Goal: Information Seeking & Learning: Check status

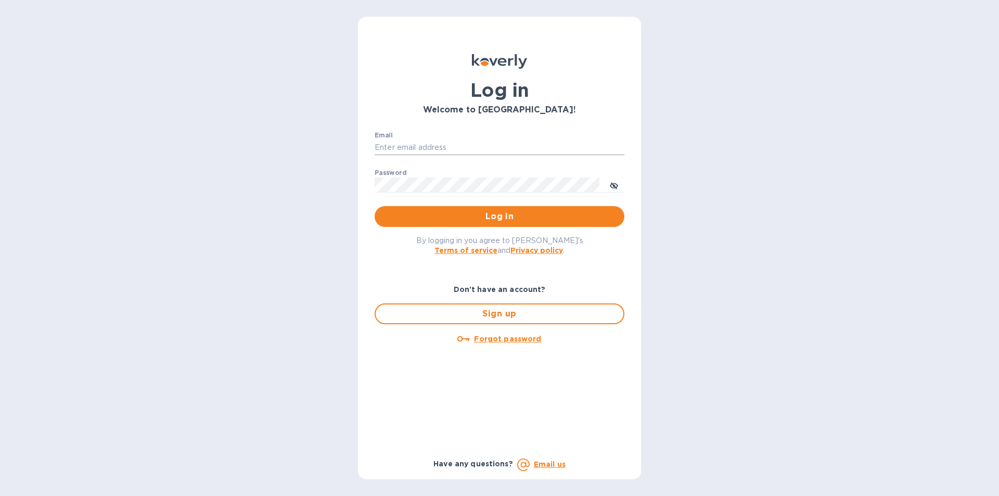
click at [416, 147] on input "Email" at bounding box center [500, 148] width 250 height 16
paste input "rabchanka.a@globalspirits.com"
type input "rabchanka.a@globalspirits.com"
click at [447, 220] on span "Log in" at bounding box center [499, 216] width 233 height 12
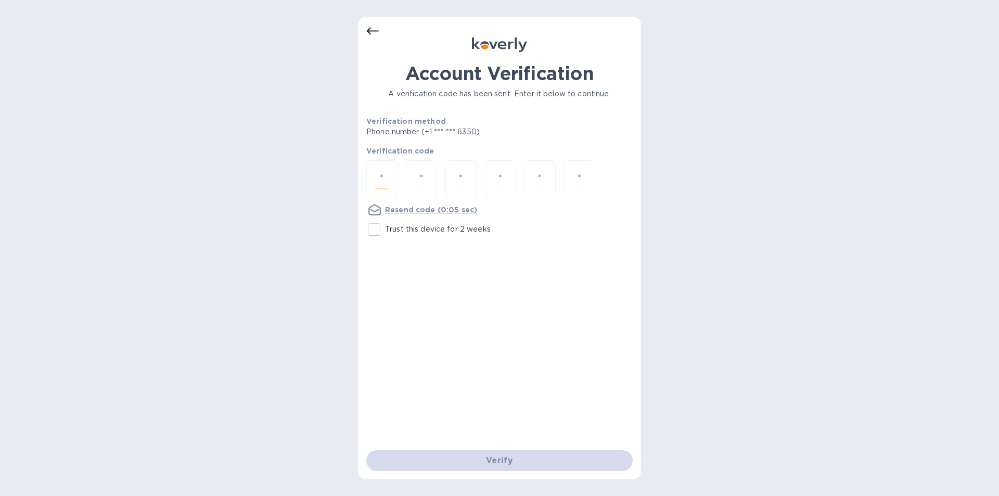
click at [386, 177] on input "number" at bounding box center [382, 178] width 14 height 19
type input "9"
type input "1"
type input "0"
type input "1"
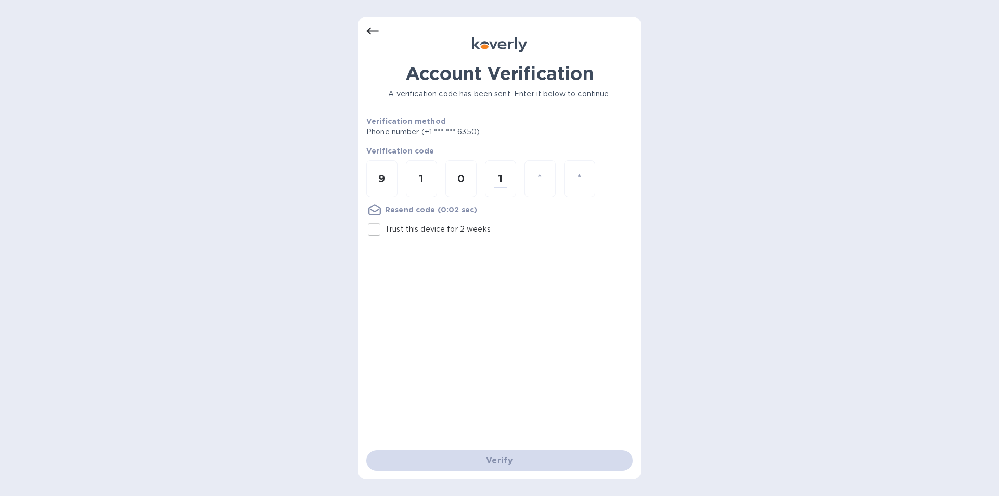
type input "4"
type input "2"
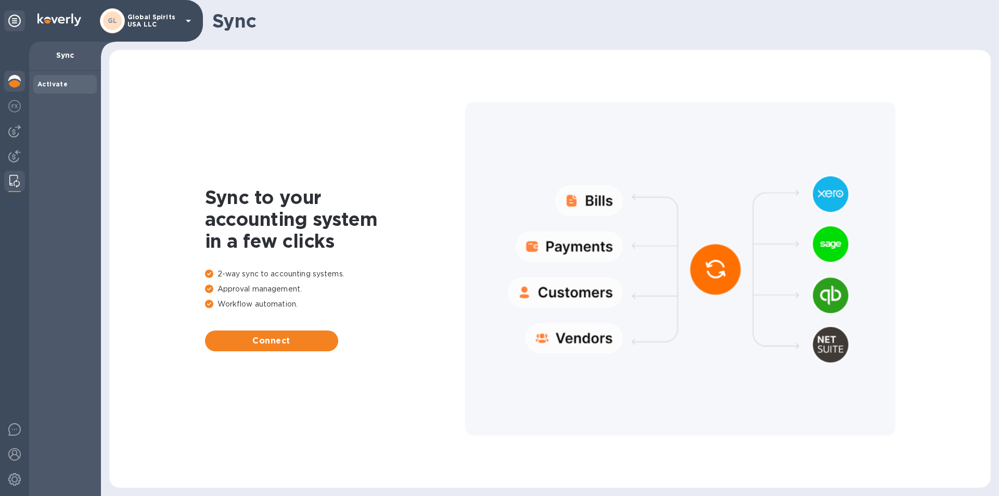
click at [14, 81] on img at bounding box center [14, 81] width 12 height 12
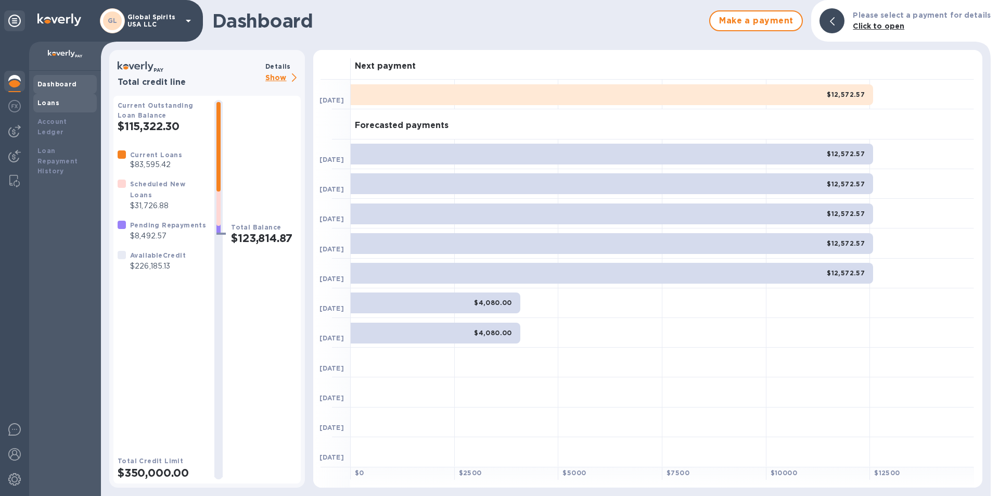
click at [44, 103] on b "Loans" at bounding box center [48, 103] width 22 height 8
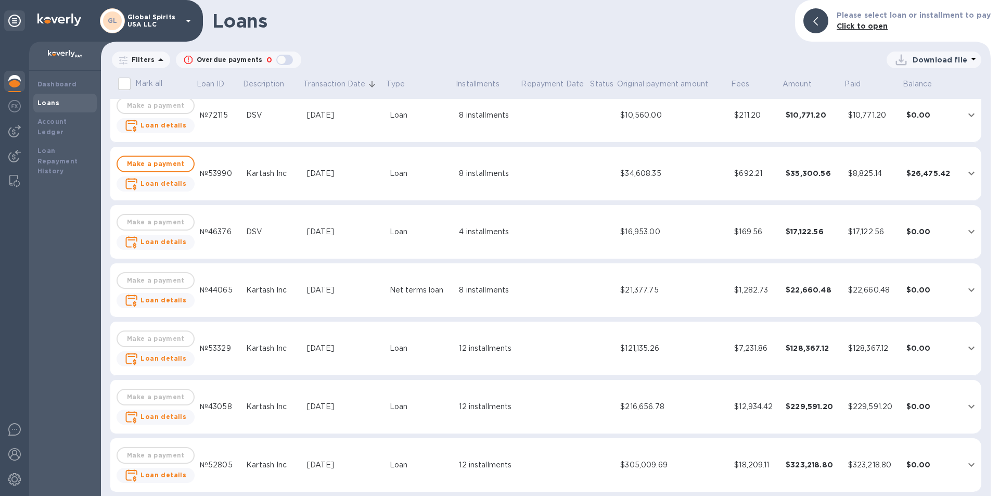
scroll to position [104, 0]
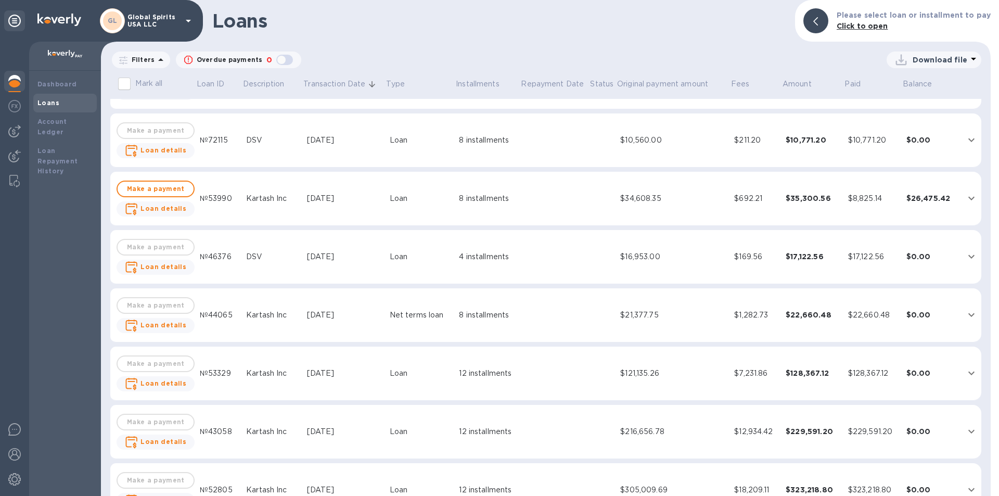
click at [318, 255] on div "[DATE]" at bounding box center [344, 256] width 74 height 11
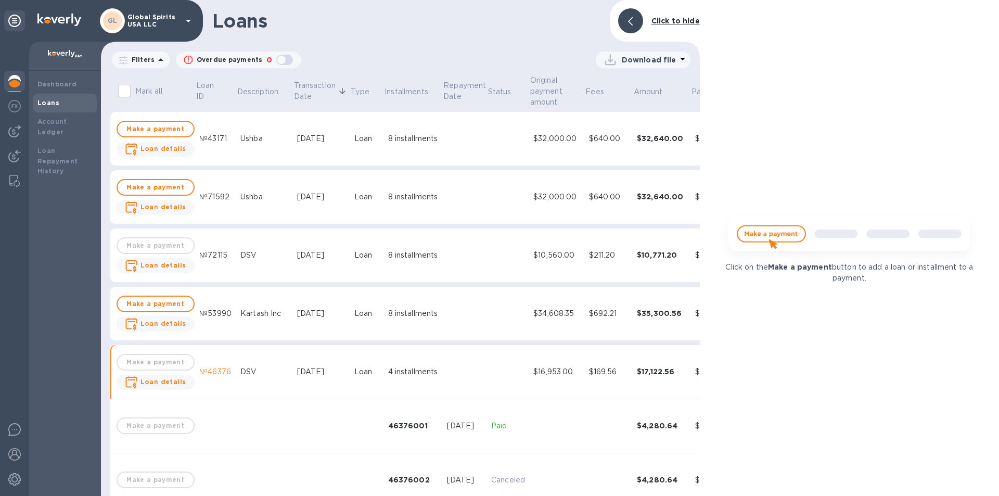
click at [443, 257] on td at bounding box center [465, 255] width 45 height 54
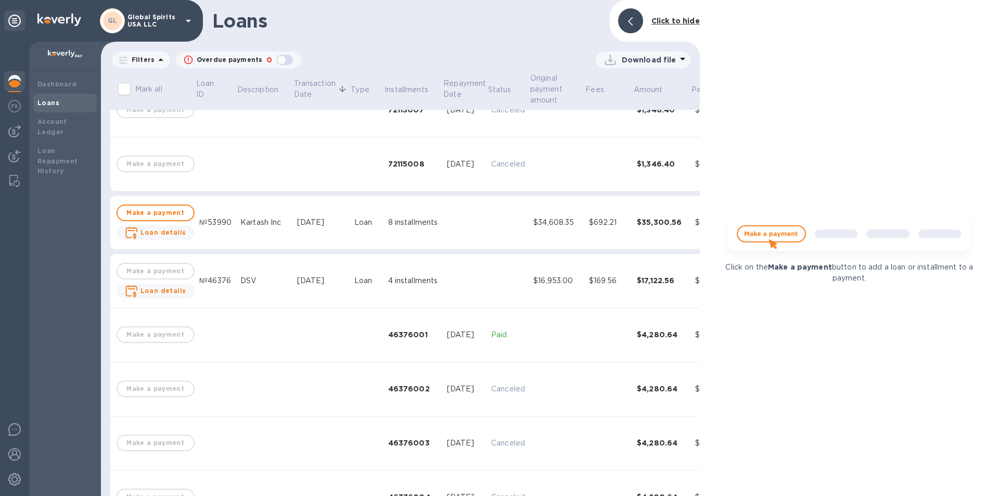
scroll to position [520, 0]
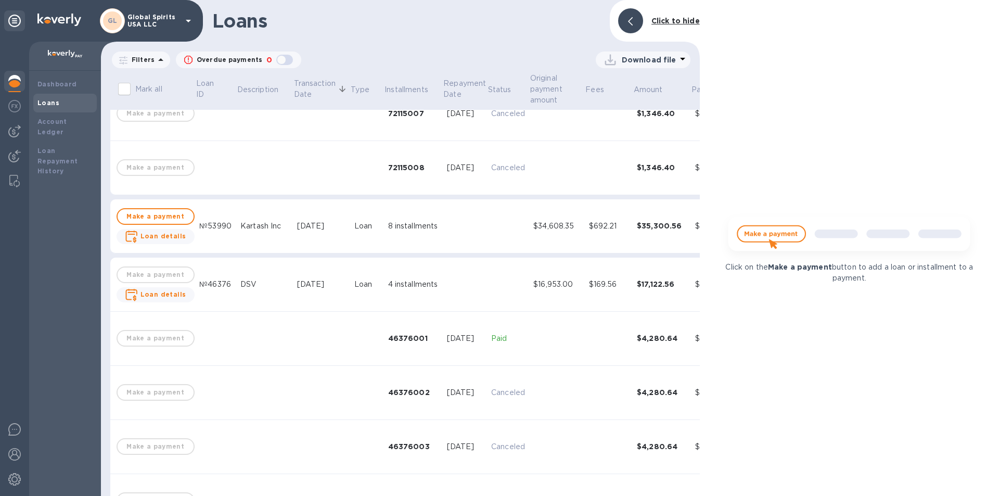
click at [505, 231] on td at bounding box center [508, 226] width 42 height 54
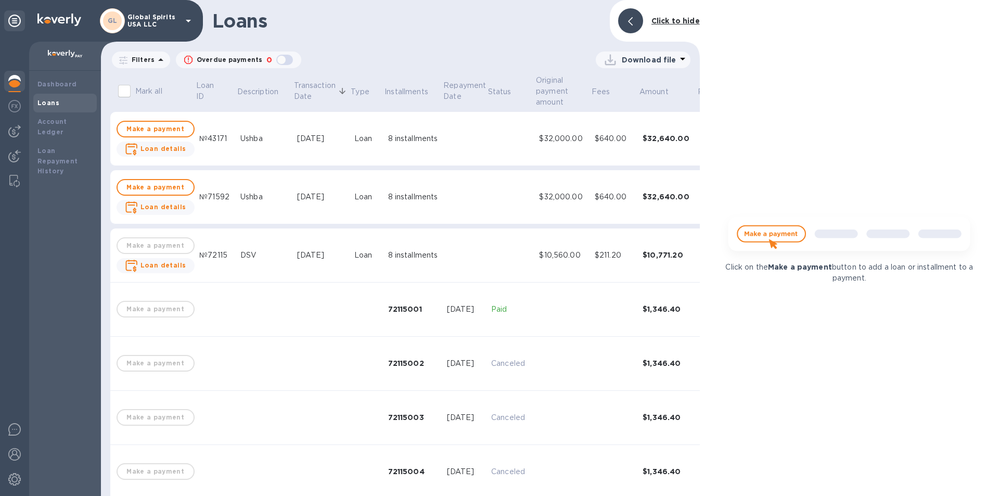
click at [364, 122] on td "Loan" at bounding box center [367, 139] width 34 height 54
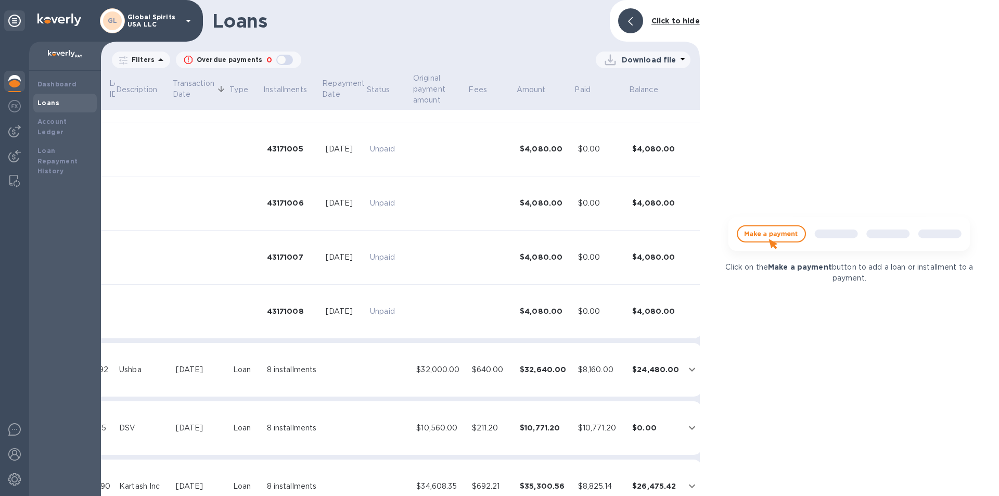
scroll to position [260, 117]
click at [37, 87] on b "Dashboard" at bounding box center [57, 84] width 40 height 8
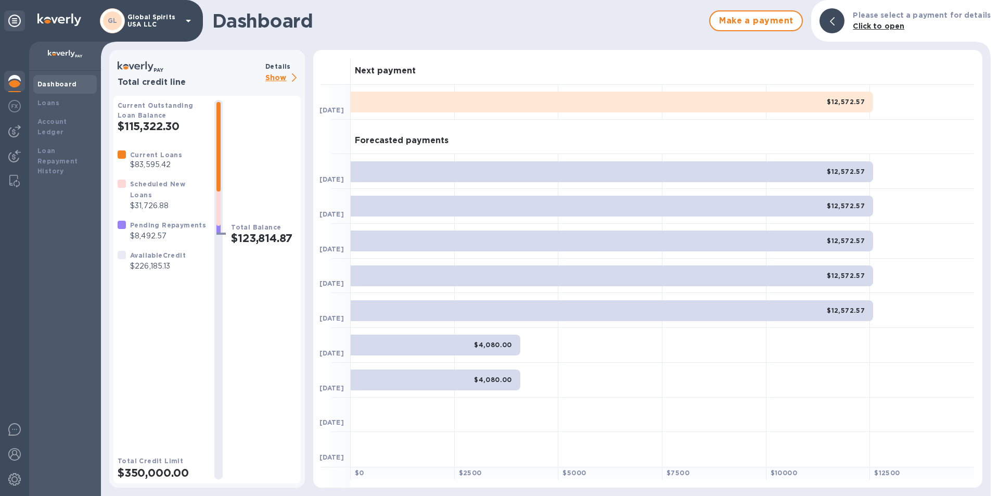
click at [270, 74] on p "Show" at bounding box center [282, 78] width 35 height 13
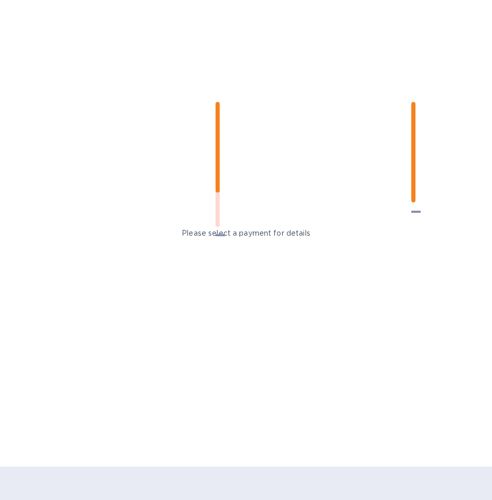
click at [250, 241] on h2 "$123,814.87" at bounding box center [263, 239] width 66 height 13
click at [140, 132] on h2 "$115,322.30" at bounding box center [161, 126] width 88 height 13
drag, startPoint x: 131, startPoint y: 191, endPoint x: 190, endPoint y: 244, distance: 79.2
click at [190, 244] on div "Current Loans $83,595.42 Scheduled New Loans $31,726.88 Pending Repayments $8,4…" at bounding box center [160, 210] width 97 height 131
click at [173, 277] on div "Current Loans $83,595.42 Scheduled New Loans $31,726.88 Pending Repayments $8,4…" at bounding box center [161, 295] width 88 height 293
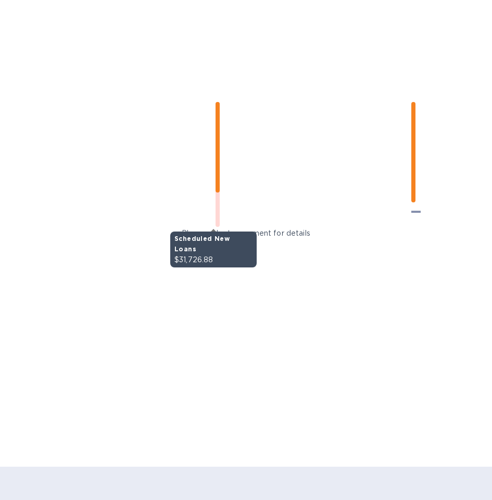
drag, startPoint x: 134, startPoint y: 209, endPoint x: 212, endPoint y: 208, distance: 77.5
click at [212, 208] on div "Current Outstanding Loan Balance $115,322.30 Current Loans $83,595.42 Scheduled…" at bounding box center [206, 291] width 179 height 383
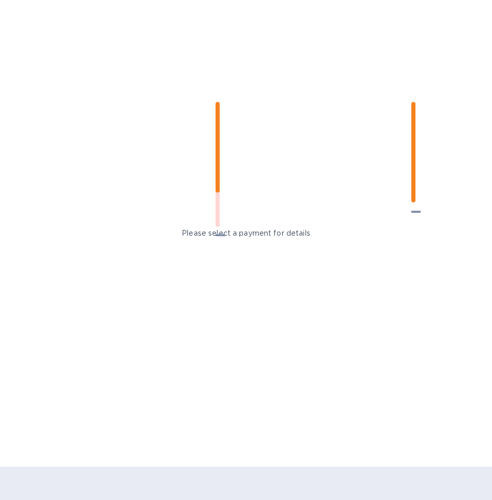
click at [176, 300] on div "Current Loans $83,595.42 Scheduled New Loans $31,726.88 Pending Repayments $8,4…" at bounding box center [161, 295] width 88 height 293
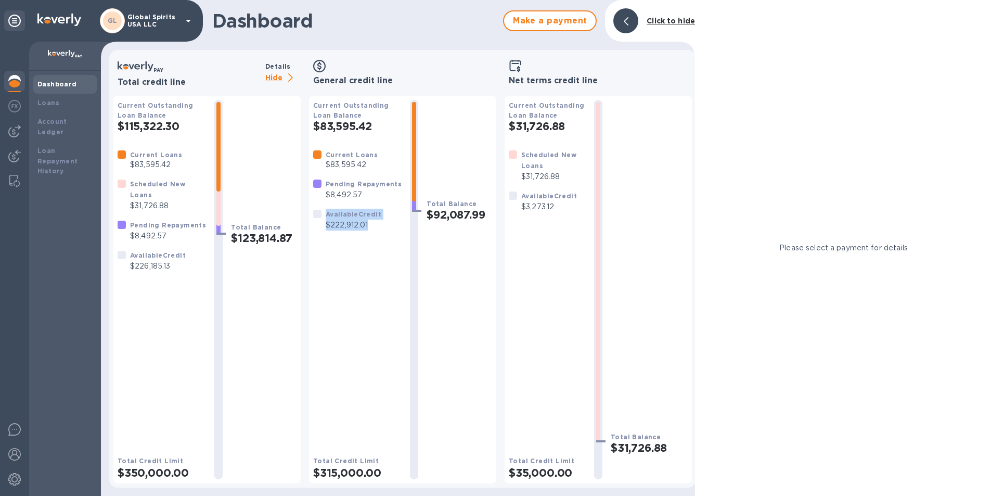
drag, startPoint x: 312, startPoint y: 214, endPoint x: 389, endPoint y: 234, distance: 80.1
click at [389, 234] on div "Current Loans $83,595.42 Pending Repayments $8,492.57 Available Credit $222,912…" at bounding box center [357, 189] width 97 height 89
click at [548, 216] on div "Available Credit $3,273.12" at bounding box center [543, 201] width 76 height 30
drag, startPoint x: 543, startPoint y: 165, endPoint x: 568, endPoint y: 160, distance: 25.9
click at [568, 160] on div "Scheduled New Loans" at bounding box center [553, 160] width 65 height 22
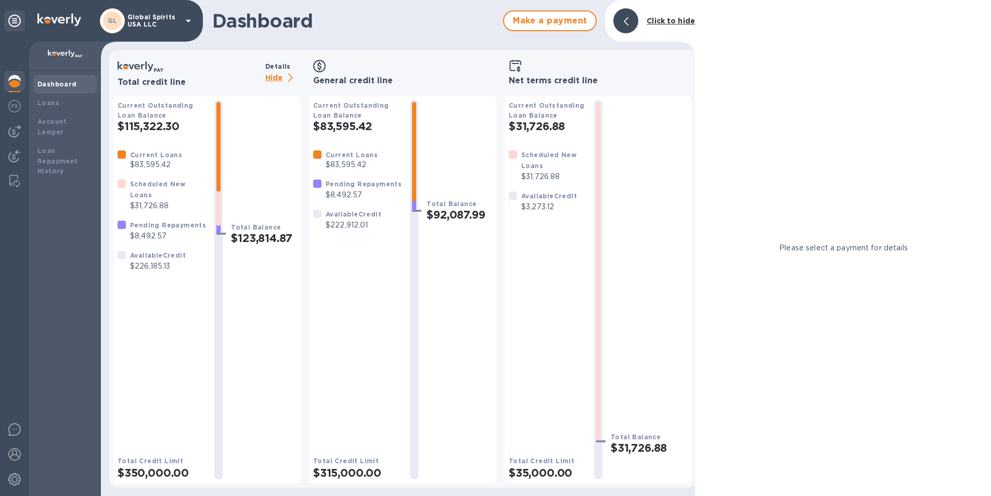
click at [558, 81] on h3 "Net terms credit line" at bounding box center [598, 81] width 179 height 10
click at [514, 65] on icon at bounding box center [515, 66] width 13 height 12
click at [292, 77] on icon at bounding box center [290, 77] width 5 height 8
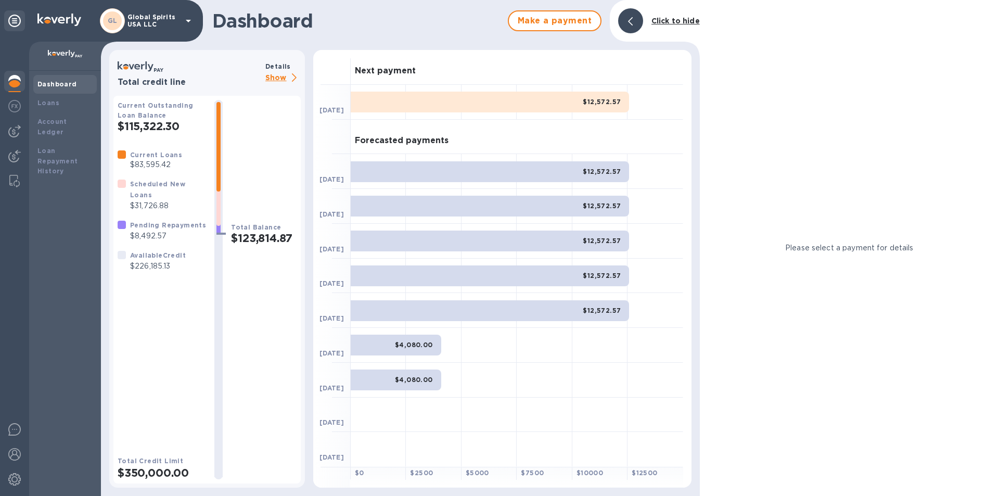
click at [292, 77] on icon at bounding box center [294, 77] width 5 height 8
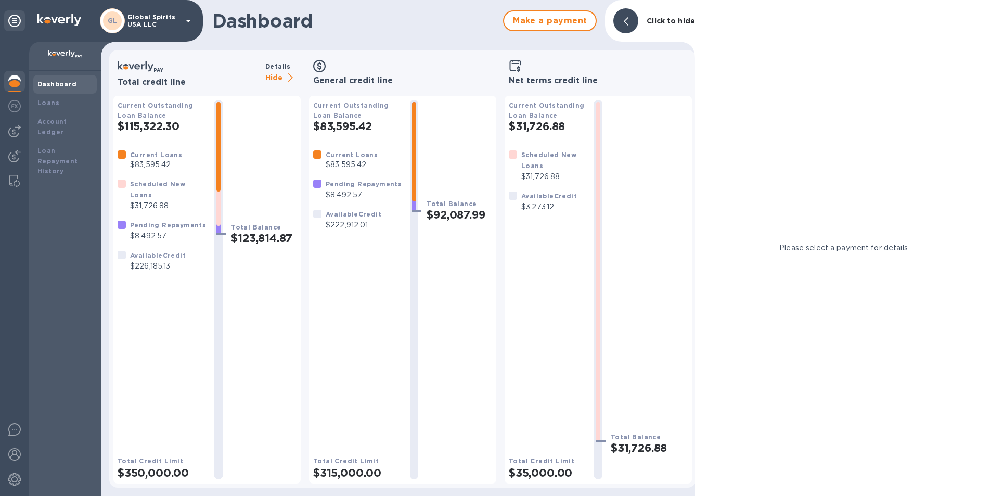
click at [460, 214] on h2 "$92,087.99" at bounding box center [460, 214] width 66 height 13
click at [59, 96] on div "Loans" at bounding box center [64, 103] width 63 height 19
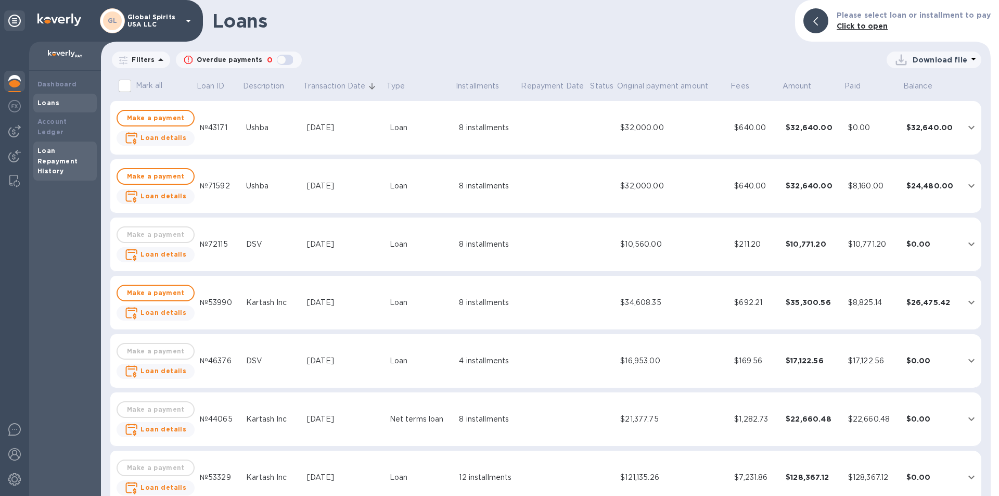
click at [52, 147] on b "Loan Repayment History" at bounding box center [57, 161] width 41 height 29
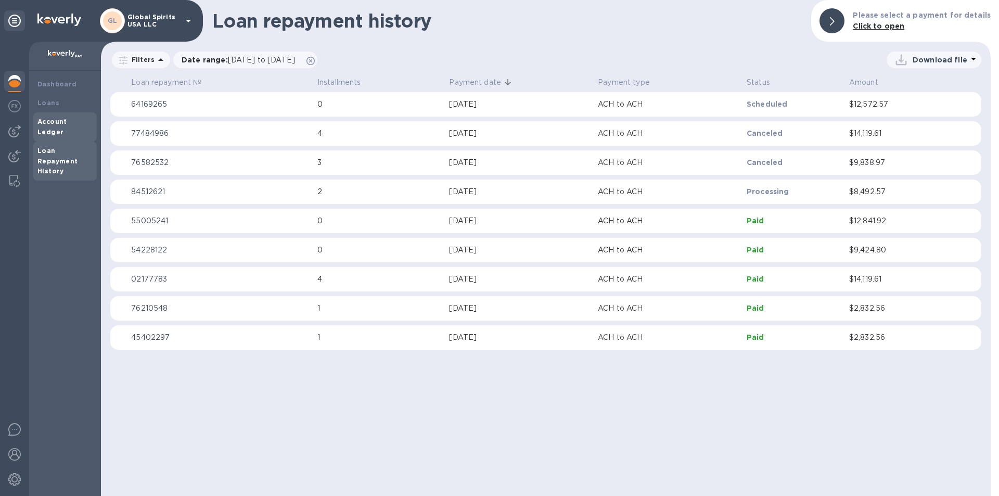
click at [67, 121] on b "Account Ledger" at bounding box center [52, 127] width 30 height 18
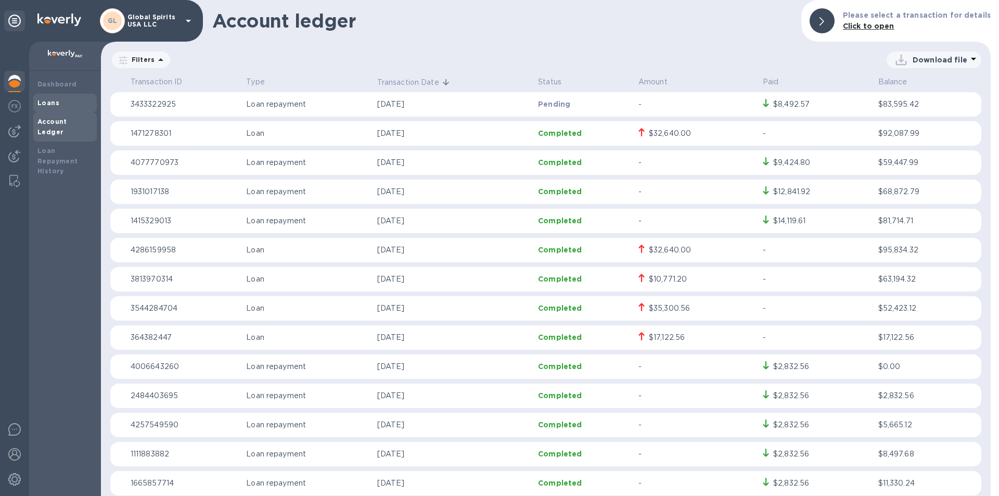
click at [62, 109] on div "Loans" at bounding box center [64, 103] width 63 height 19
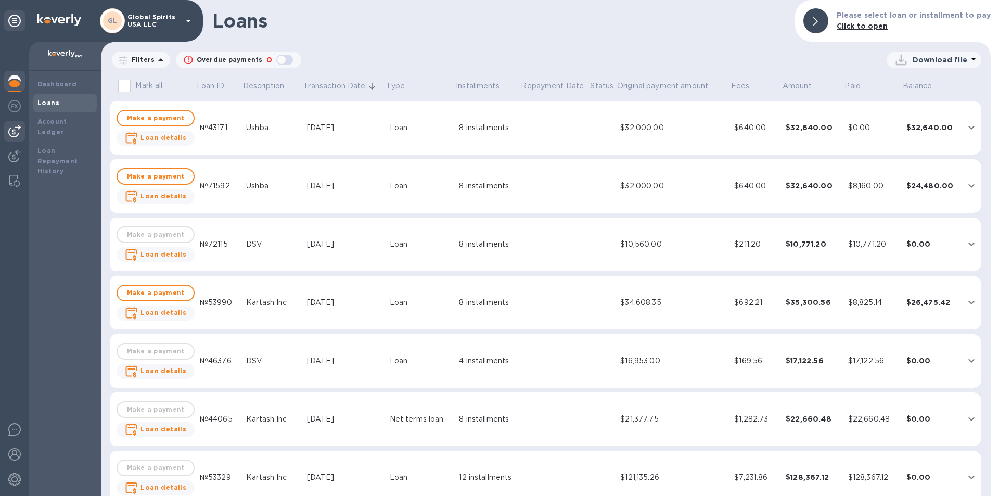
click at [16, 131] on img at bounding box center [14, 131] width 12 height 12
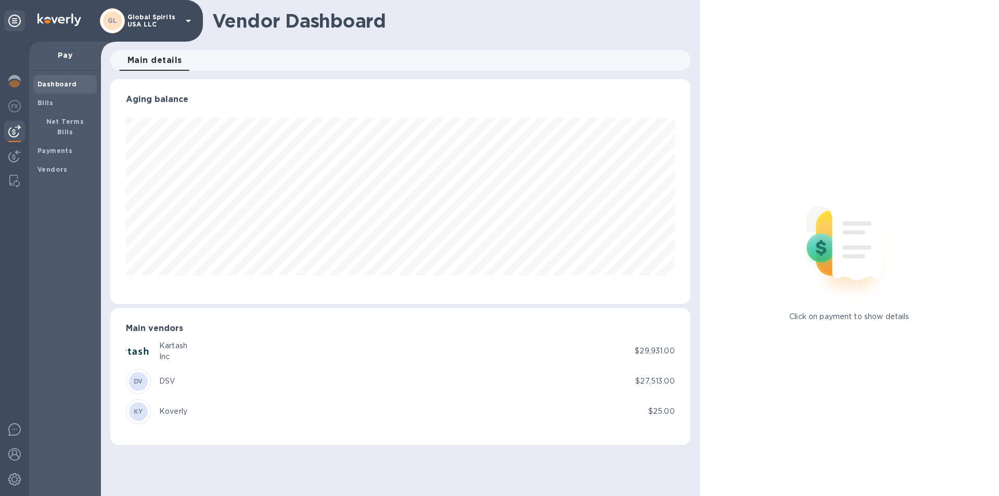
scroll to position [225, 580]
click at [47, 104] on b "Bills" at bounding box center [45, 103] width 16 height 8
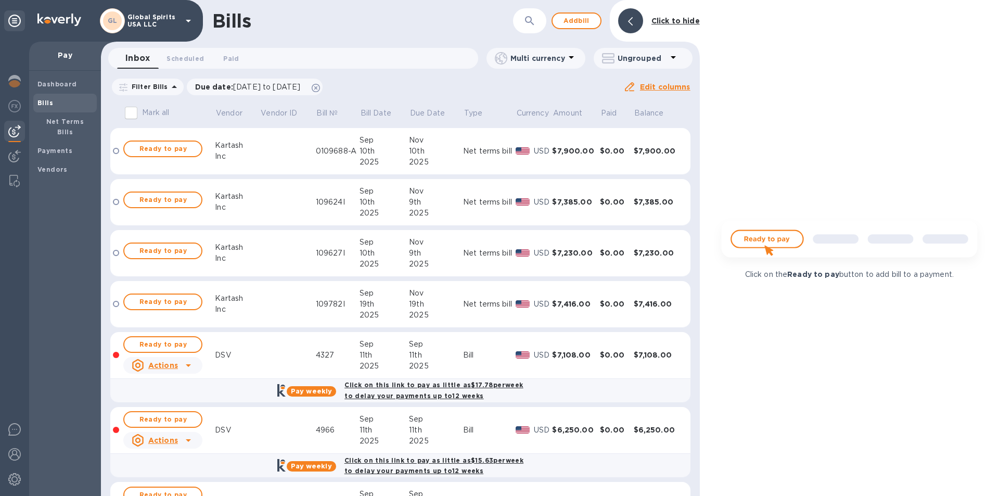
click at [424, 28] on div "Bills" at bounding box center [362, 21] width 301 height 22
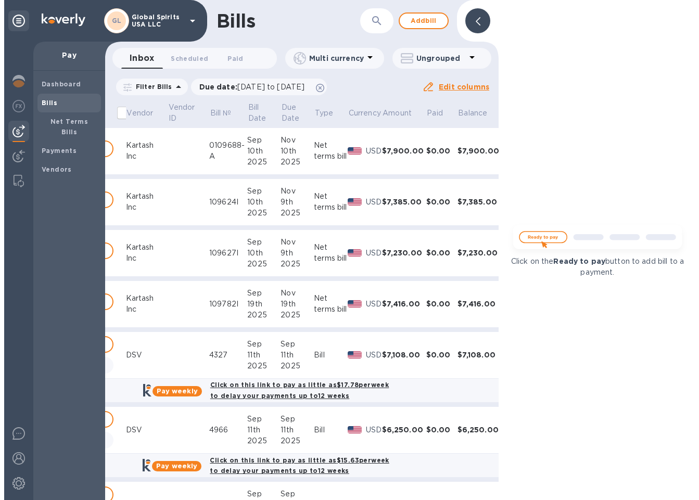
scroll to position [0, 97]
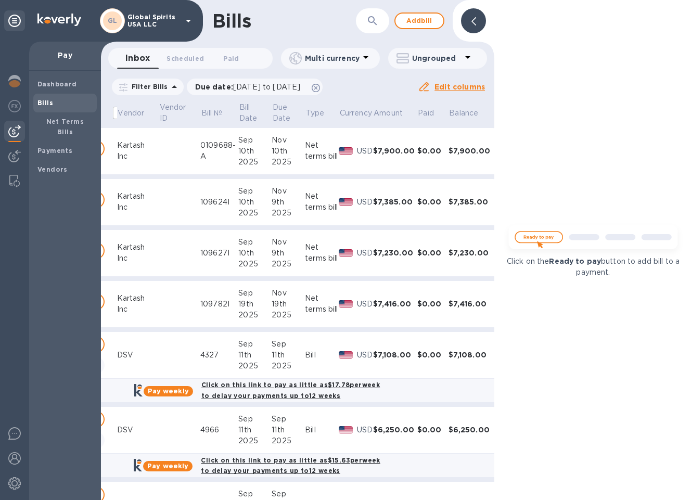
drag, startPoint x: 60, startPoint y: 117, endPoint x: 150, endPoint y: 133, distance: 92.0
click at [60, 117] on span "Net Terms Bills" at bounding box center [64, 127] width 55 height 21
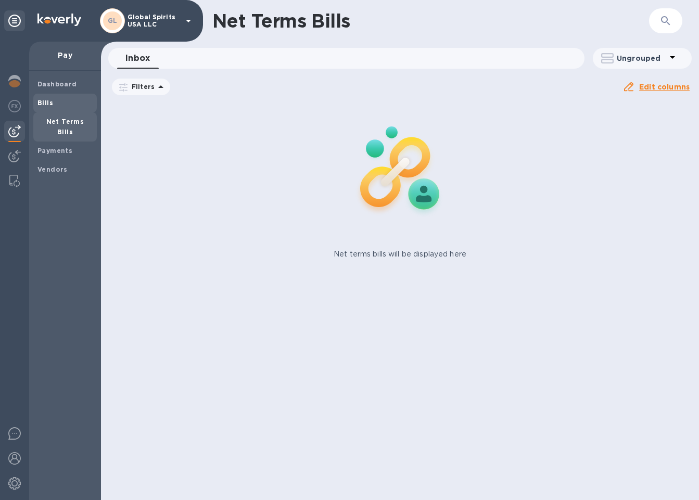
click at [60, 102] on span "Bills" at bounding box center [64, 103] width 55 height 10
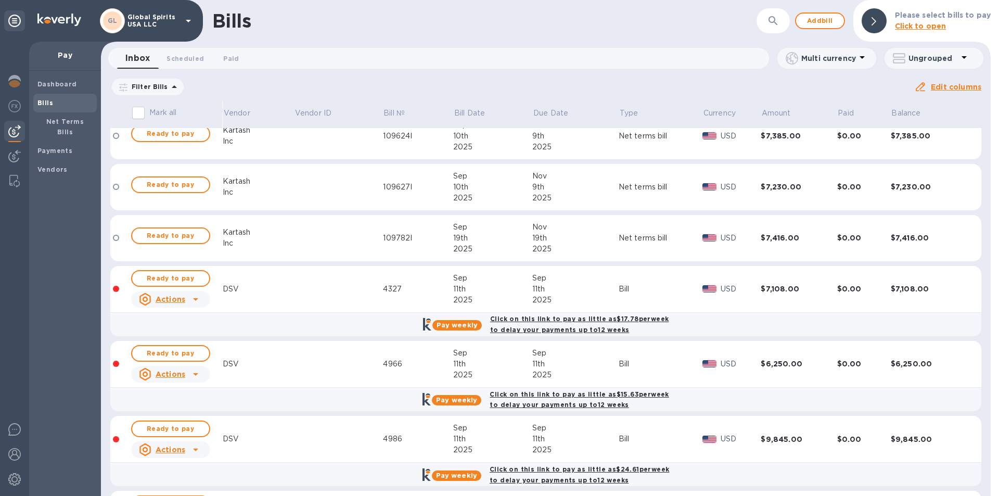
scroll to position [156, 0]
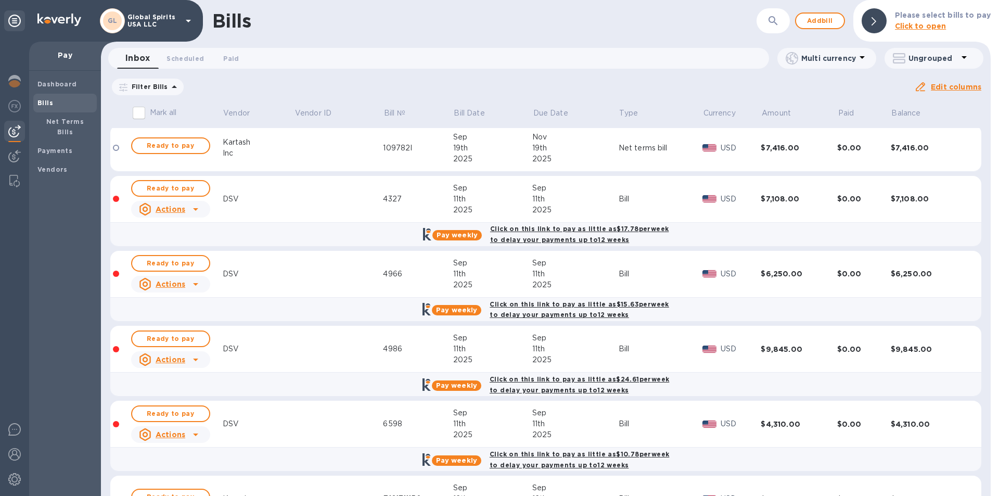
click at [464, 147] on div "19th" at bounding box center [492, 148] width 79 height 11
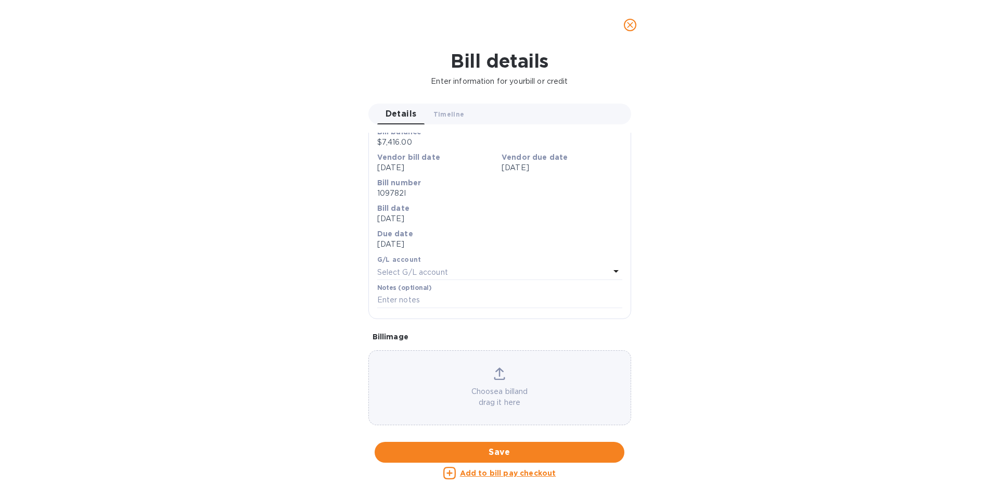
scroll to position [0, 0]
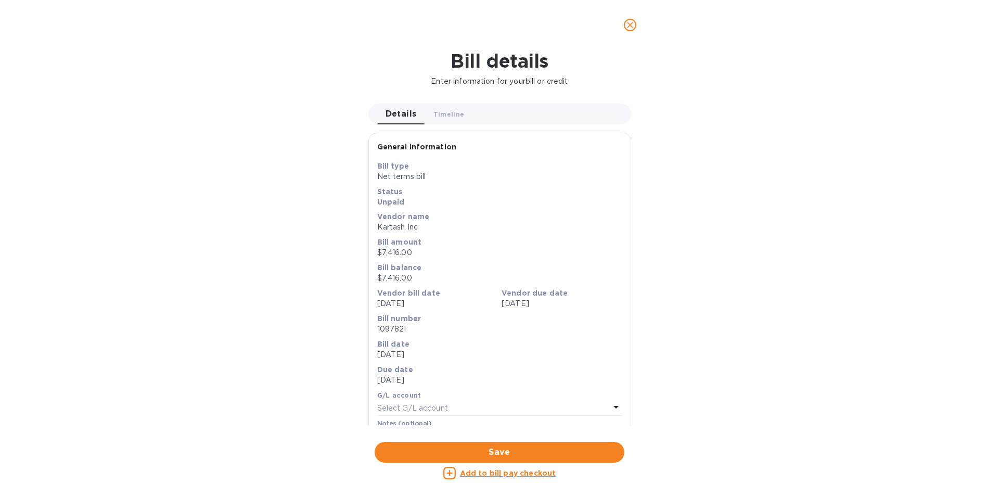
drag, startPoint x: 374, startPoint y: 171, endPoint x: 437, endPoint y: 376, distance: 214.0
click at [437, 376] on div "Save Bill type Net terms bill Status Unpaid Vendor name Kartash Inc Bill amount…" at bounding box center [500, 307] width 262 height 293
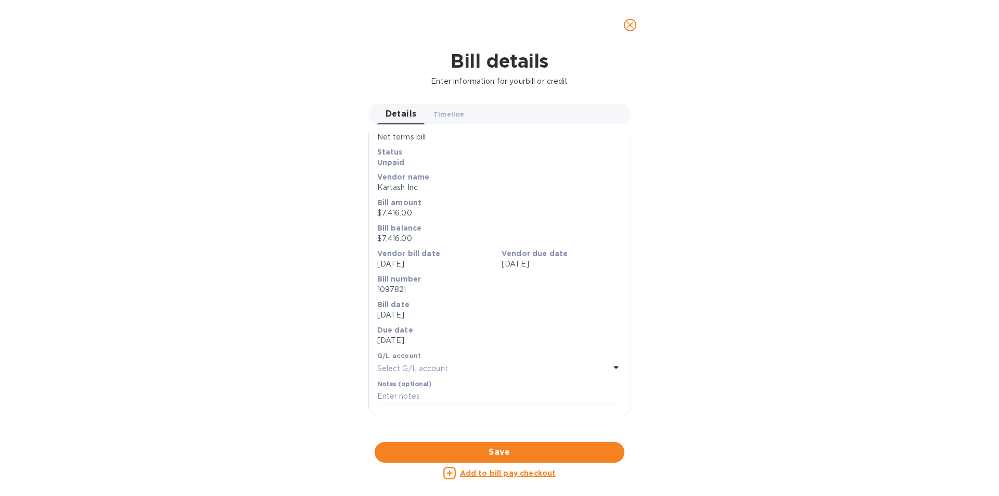
scroll to position [104, 0]
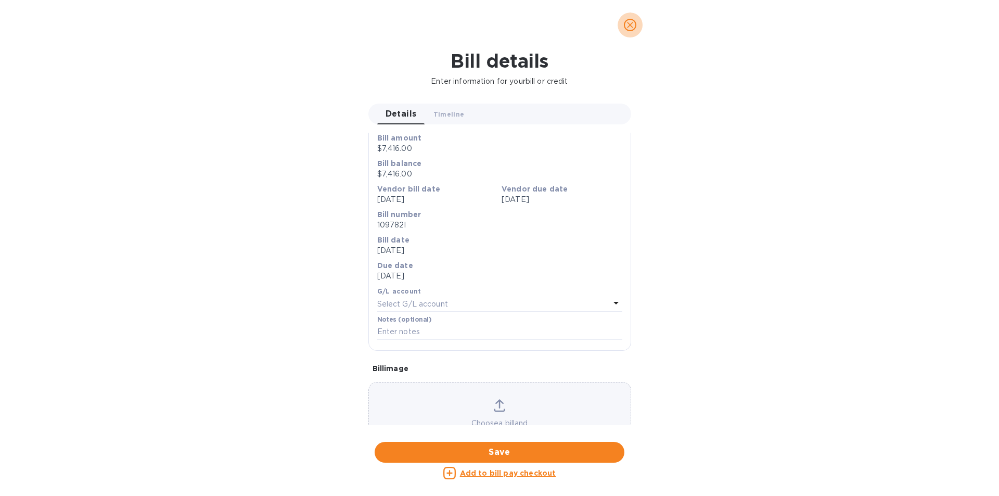
click at [630, 23] on icon "close" at bounding box center [630, 25] width 10 height 10
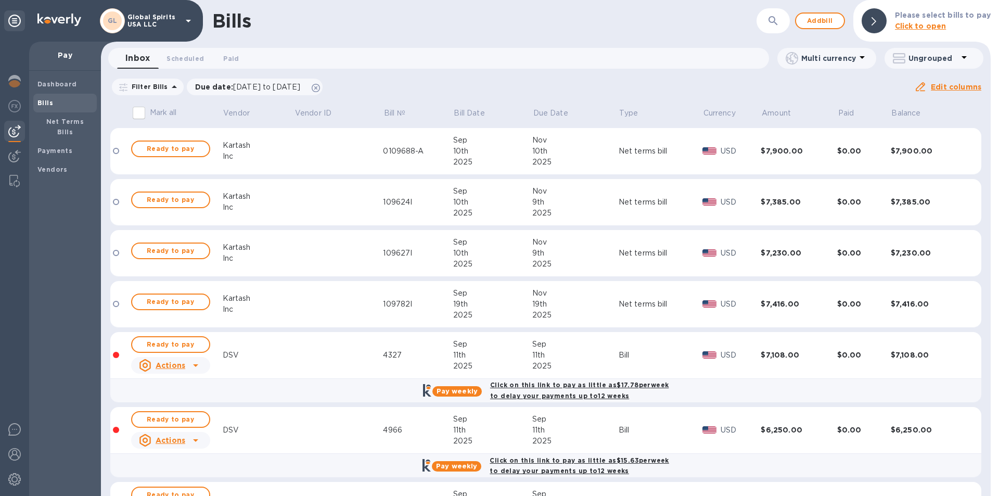
click at [223, 203] on div "Inc" at bounding box center [259, 207] width 72 height 11
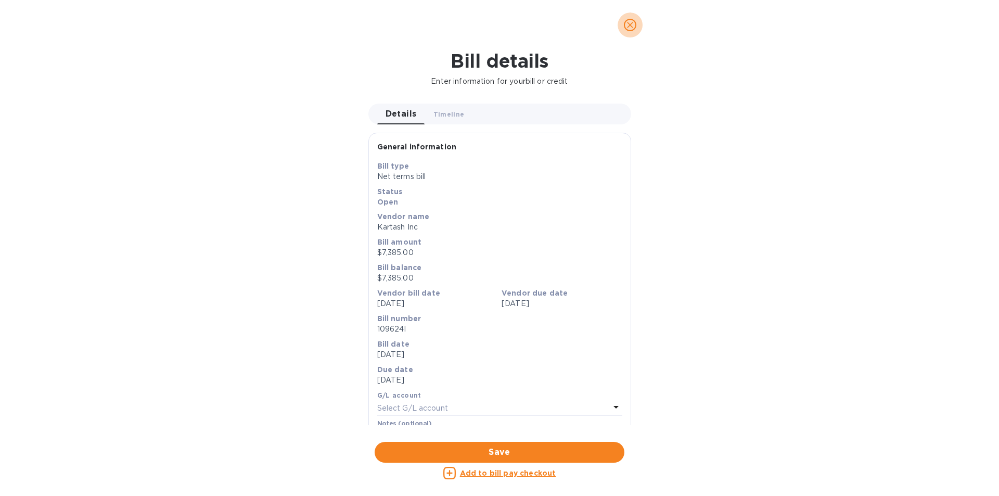
click at [637, 21] on button "close" at bounding box center [630, 24] width 25 height 25
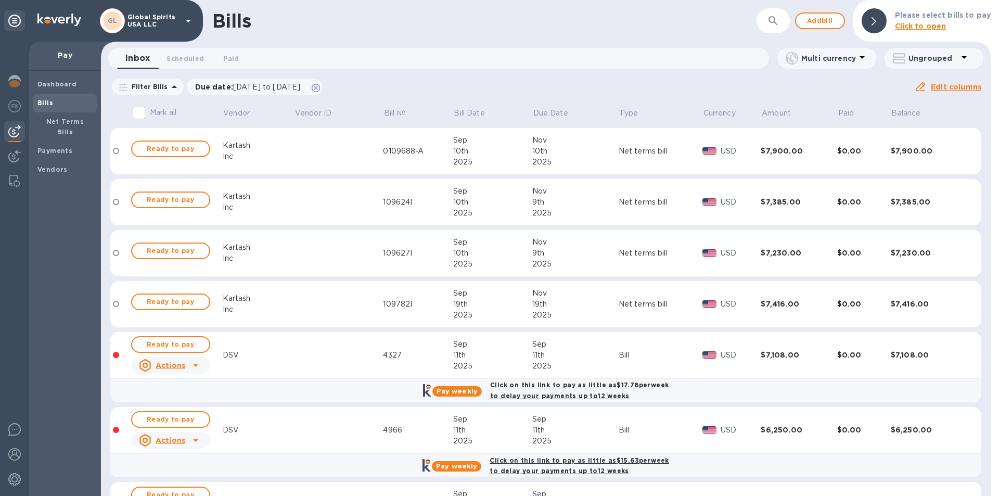
click at [246, 243] on div "Kartash" at bounding box center [259, 247] width 72 height 11
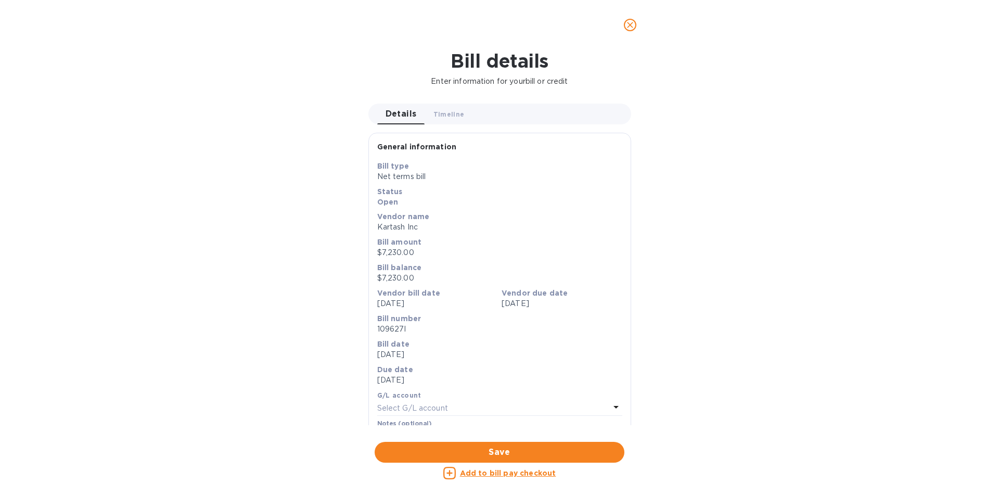
click at [631, 19] on span "close" at bounding box center [630, 25] width 12 height 12
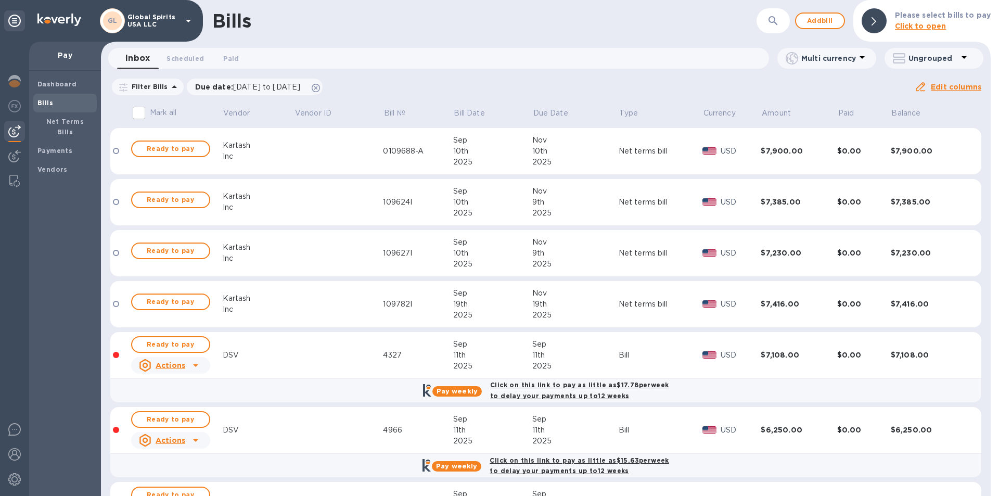
click at [249, 303] on div "Kartash" at bounding box center [259, 298] width 72 height 11
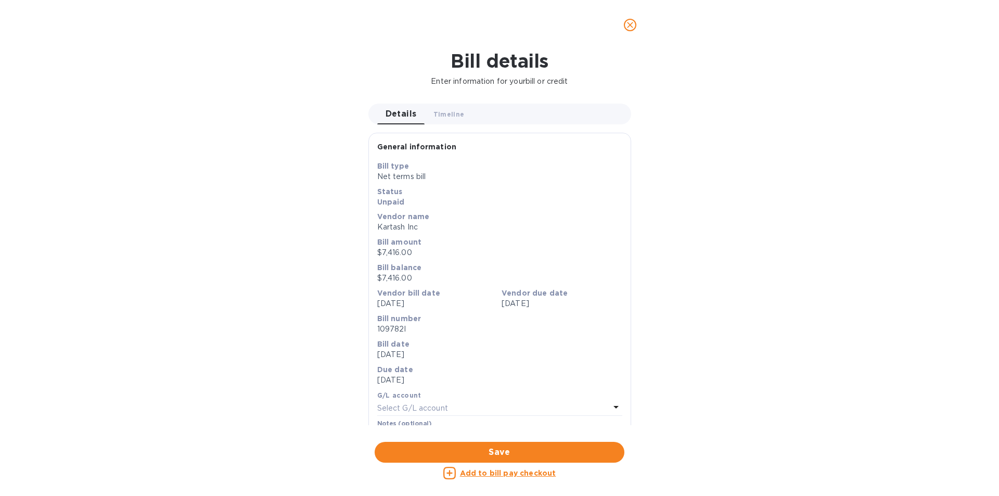
click at [626, 26] on icon "close" at bounding box center [630, 25] width 10 height 10
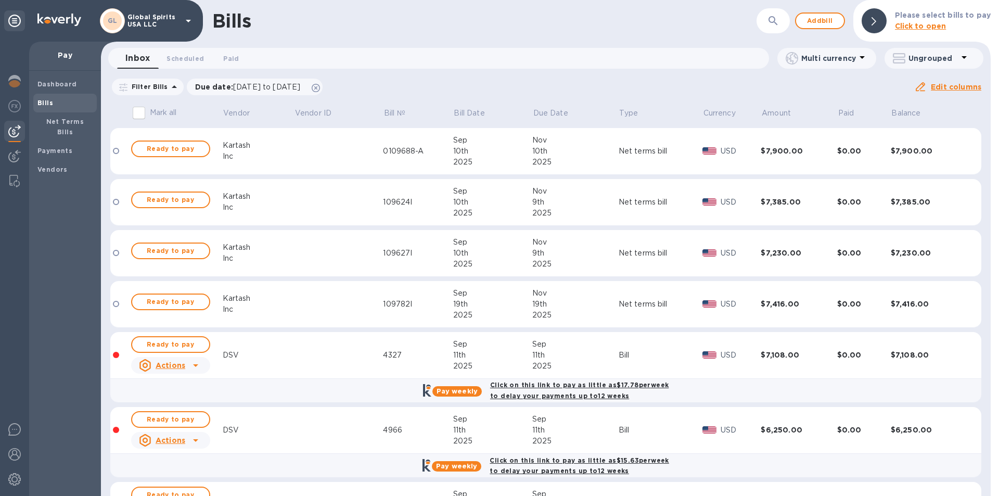
click at [331, 146] on td at bounding box center [338, 151] width 89 height 47
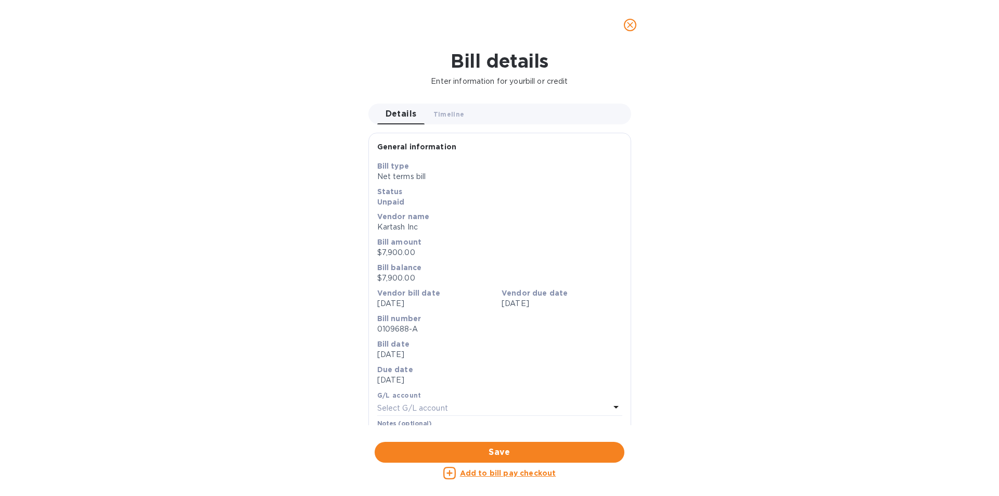
click at [630, 27] on icon "close" at bounding box center [630, 25] width 10 height 10
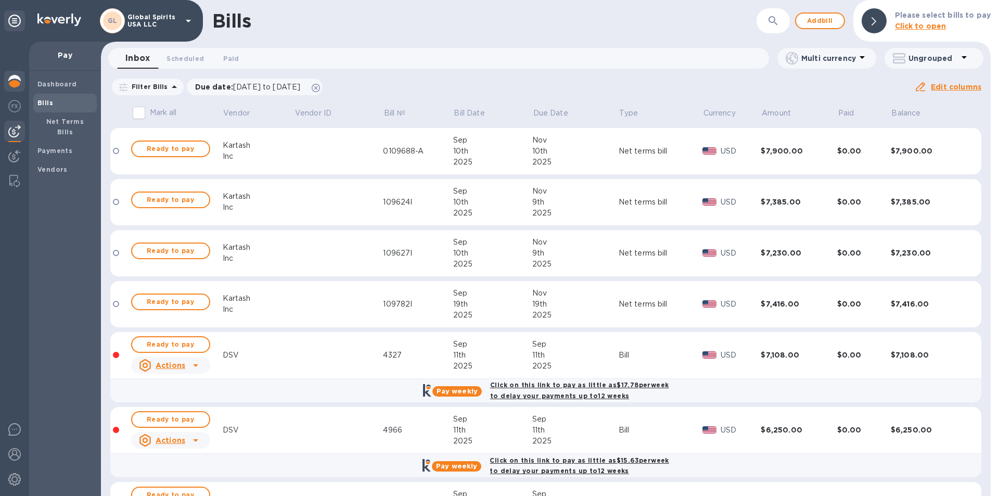
click at [8, 83] on img at bounding box center [14, 81] width 12 height 12
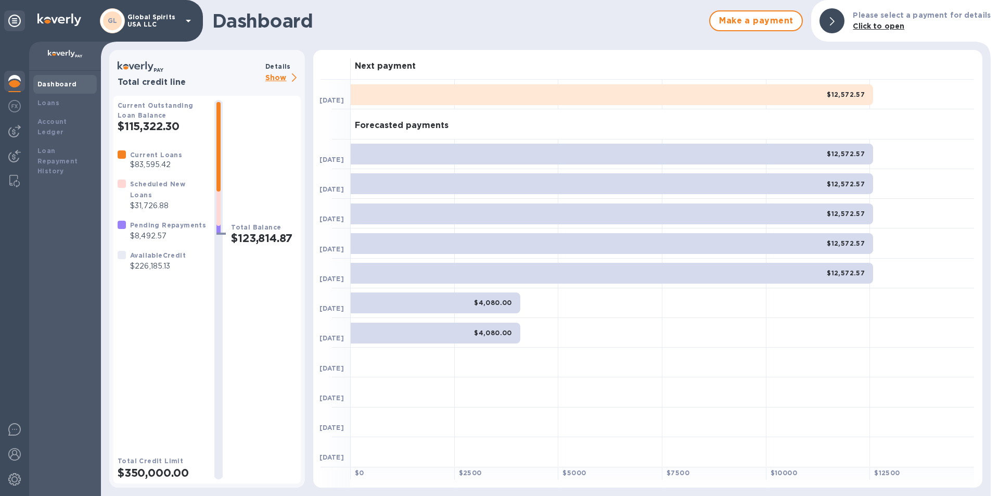
click at [272, 75] on p "Show" at bounding box center [282, 78] width 35 height 13
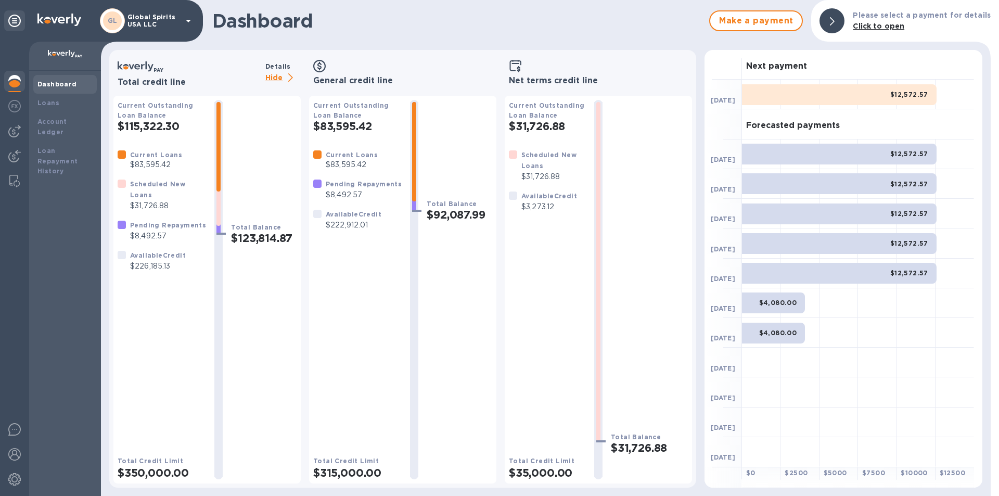
click at [328, 128] on h2 "$83,595.42" at bounding box center [357, 126] width 88 height 13
click at [56, 97] on div "Loans" at bounding box center [64, 103] width 63 height 19
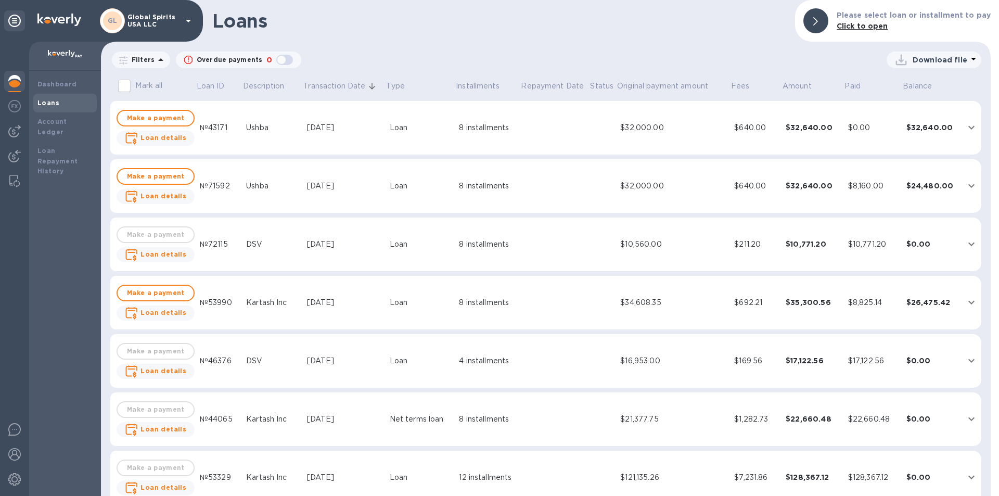
click at [634, 358] on div "$16,953.00" at bounding box center [673, 360] width 106 height 11
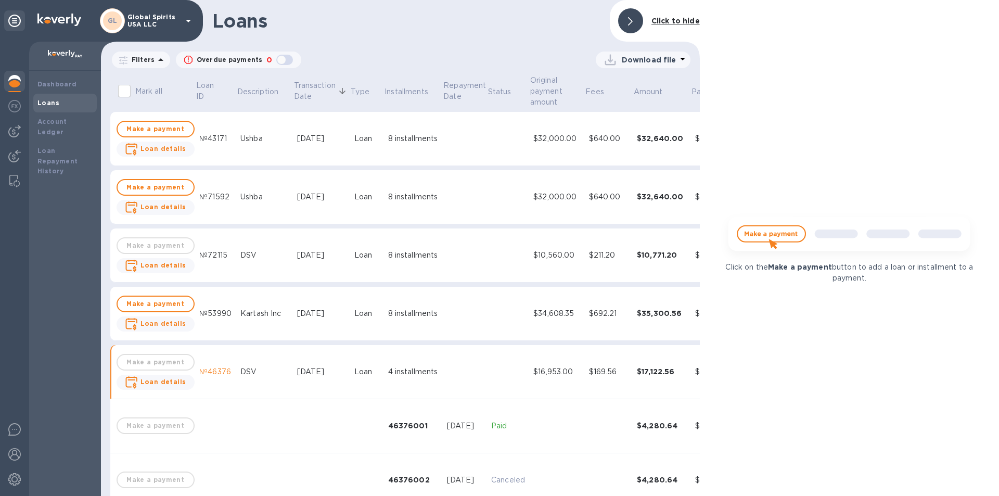
click at [350, 258] on td "Loan" at bounding box center [367, 255] width 34 height 54
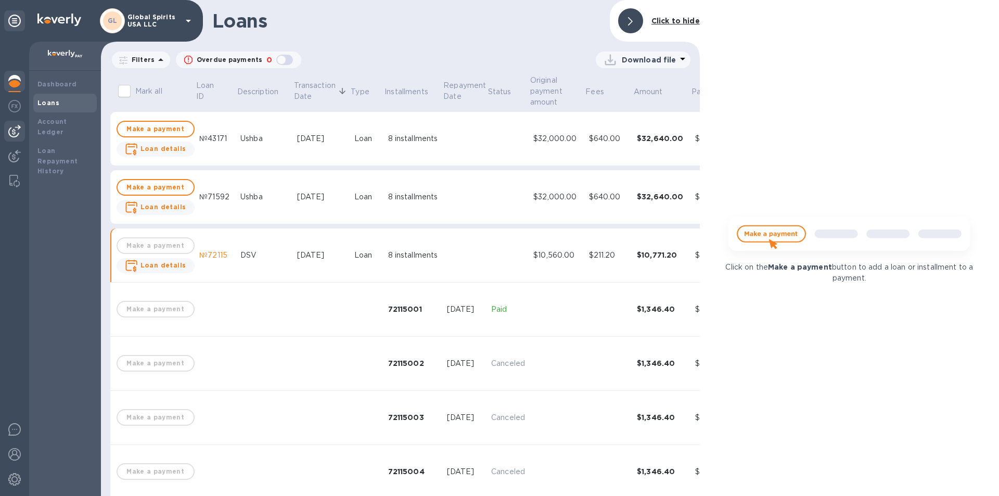
click at [10, 126] on img at bounding box center [14, 131] width 12 height 12
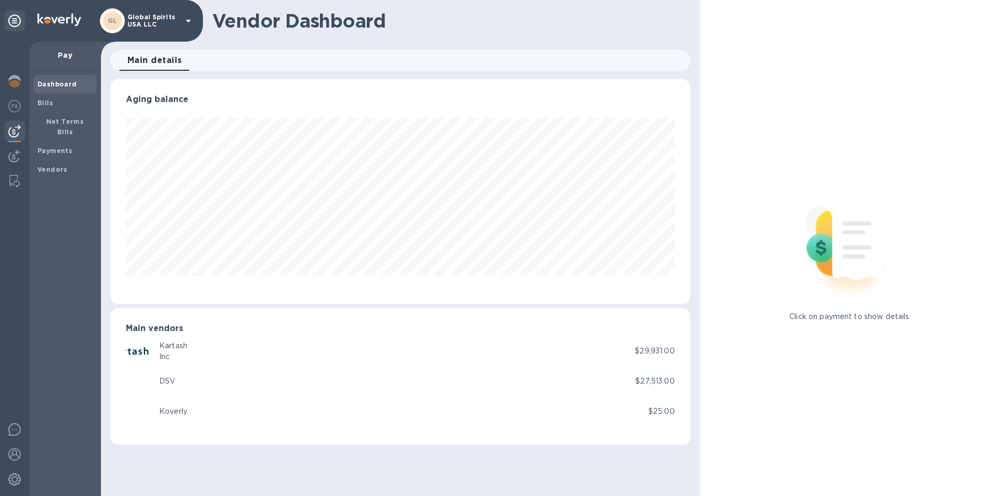
scroll to position [225, 580]
click at [48, 96] on div "Bills" at bounding box center [64, 103] width 63 height 19
